Goal: Complete application form

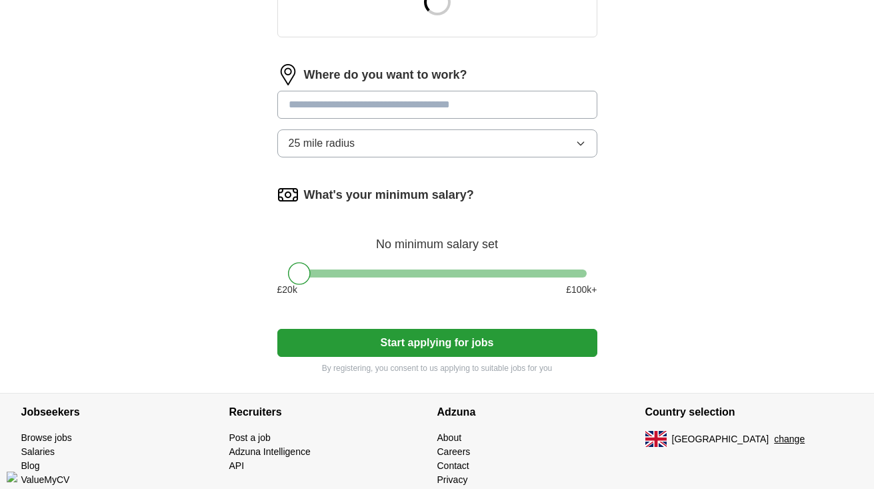
scroll to position [560, 0]
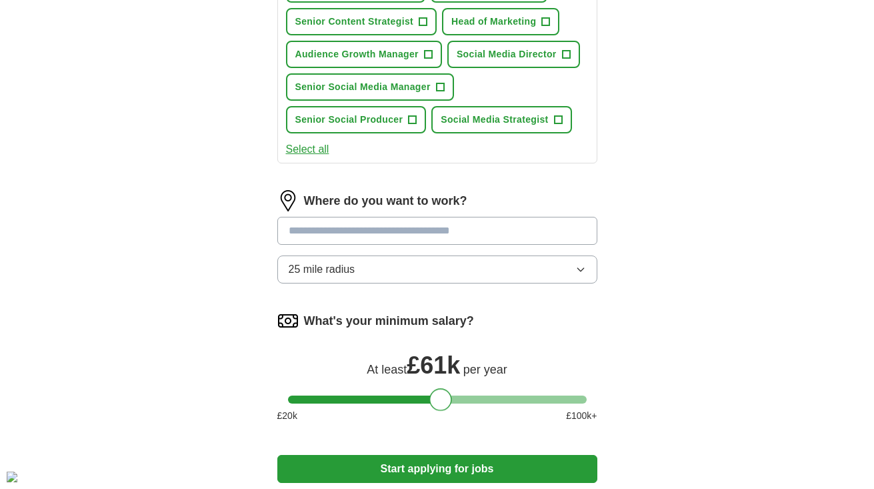
drag, startPoint x: 293, startPoint y: 270, endPoint x: 435, endPoint y: 376, distance: 176.7
click at [435, 376] on div "What's your minimum salary? At least £ 61k per year £ 20 k £ 100 k+" at bounding box center [437, 371] width 320 height 123
drag, startPoint x: 441, startPoint y: 398, endPoint x: 454, endPoint y: 399, distance: 13.4
click at [454, 399] on div at bounding box center [455, 399] width 23 height 23
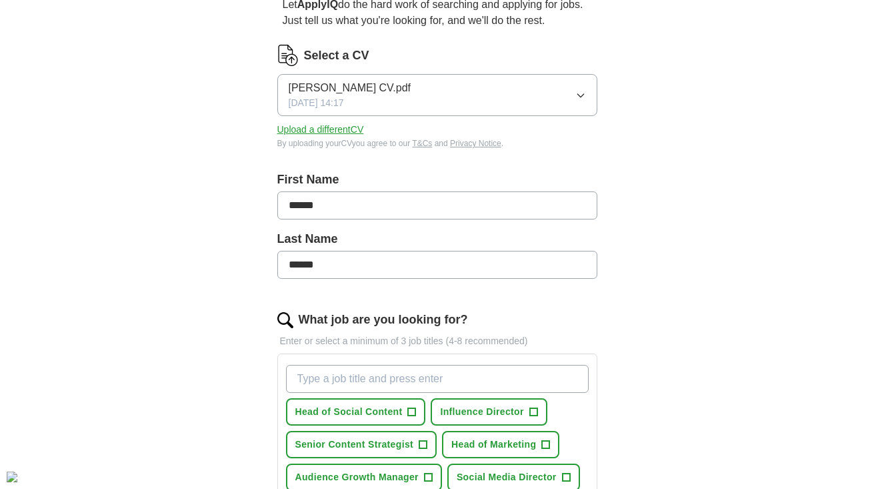
scroll to position [141, 0]
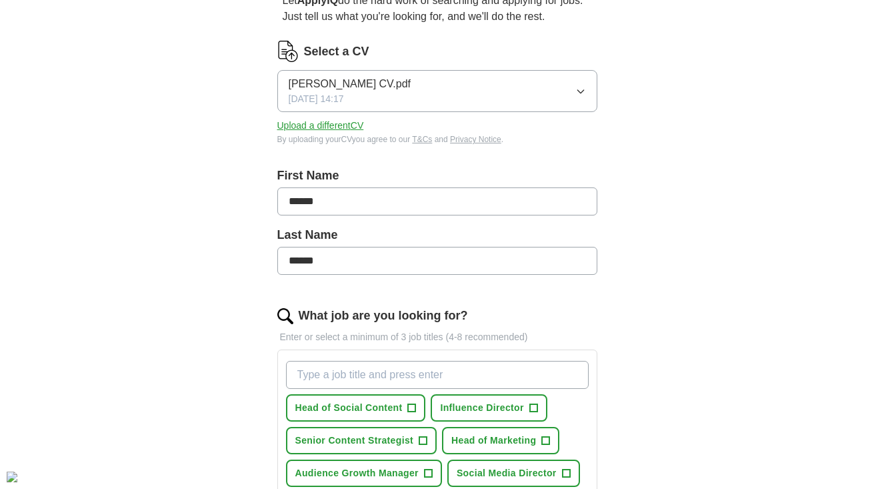
click at [348, 124] on button "Upload a different CV" at bounding box center [320, 126] width 87 height 14
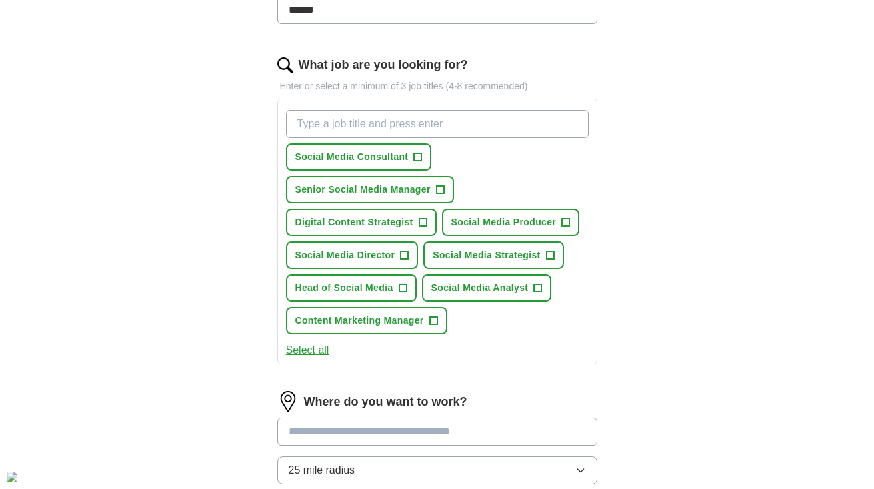
scroll to position [386, 0]
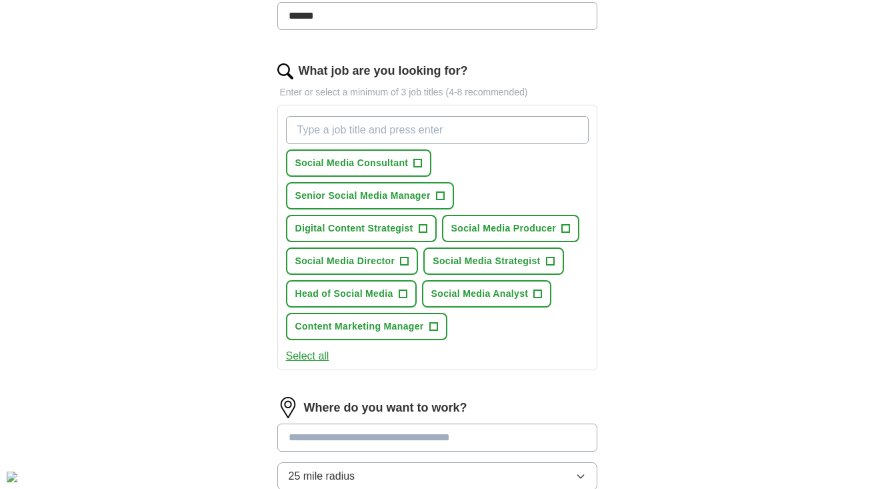
click at [443, 195] on span "+" at bounding box center [440, 196] width 8 height 11
click at [405, 258] on span "+" at bounding box center [405, 261] width 8 height 11
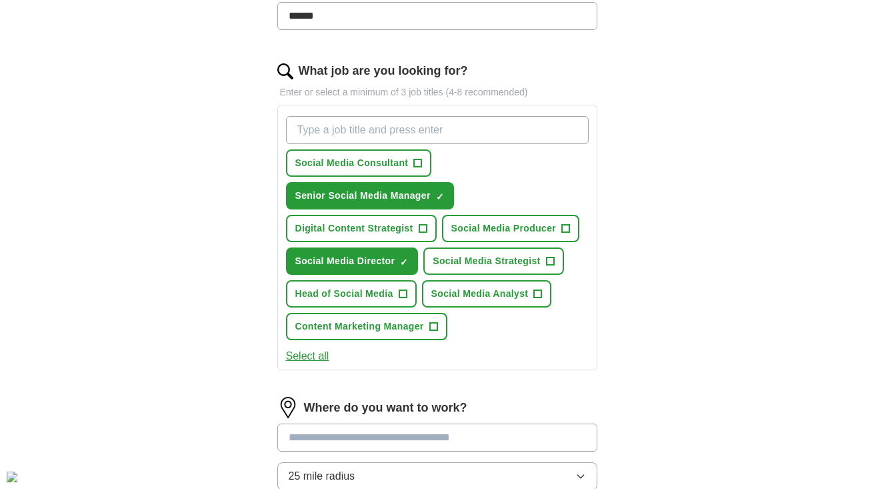
click at [404, 289] on span "+" at bounding box center [403, 294] width 8 height 11
click at [551, 259] on span "+" at bounding box center [550, 261] width 8 height 11
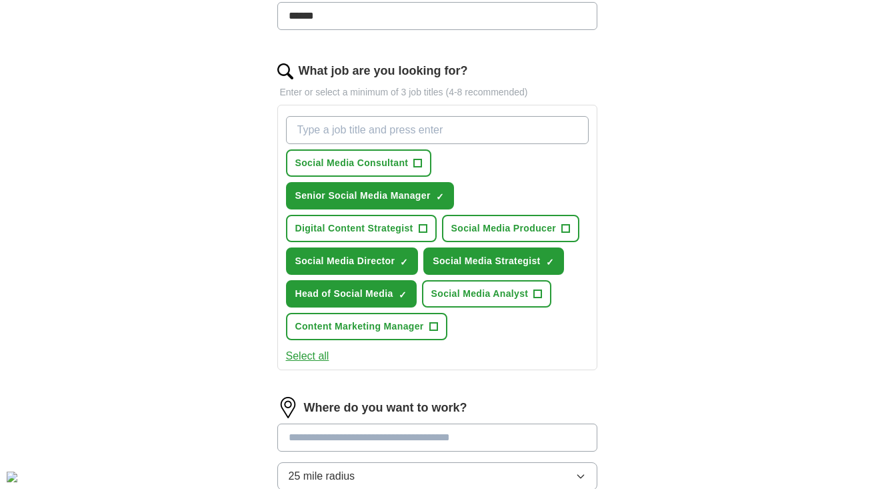
click at [419, 159] on span "+" at bounding box center [418, 163] width 8 height 11
click at [567, 227] on span "+" at bounding box center [566, 228] width 8 height 11
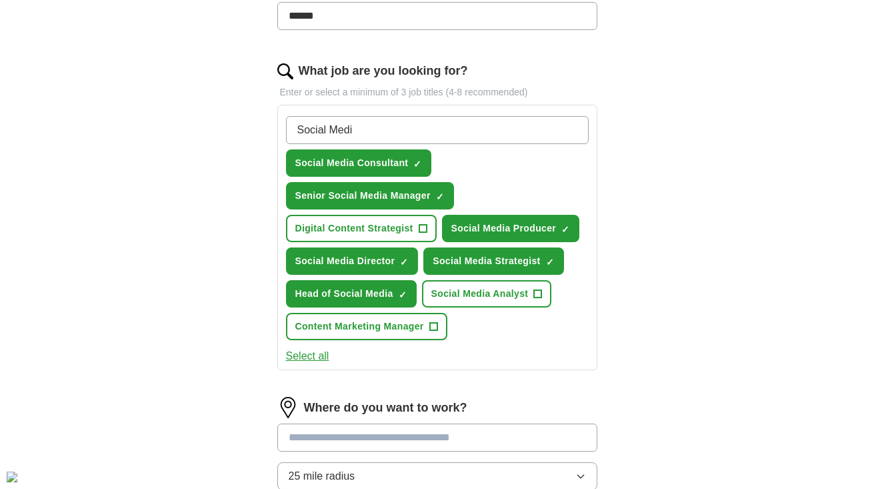
type input "Social Media"
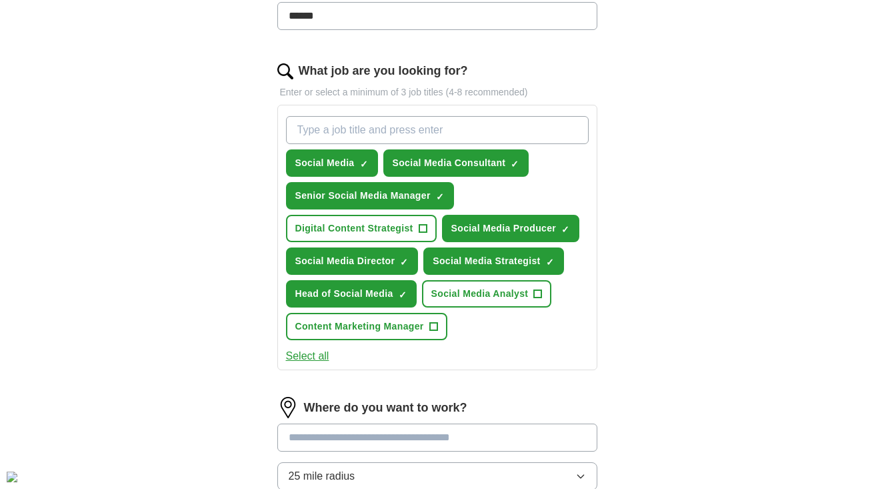
click at [0, 0] on span "×" at bounding box center [0, 0] width 0 height 0
click at [348, 131] on input "What job are you looking for?" at bounding box center [437, 130] width 303 height 28
type input "Social Media Lead"
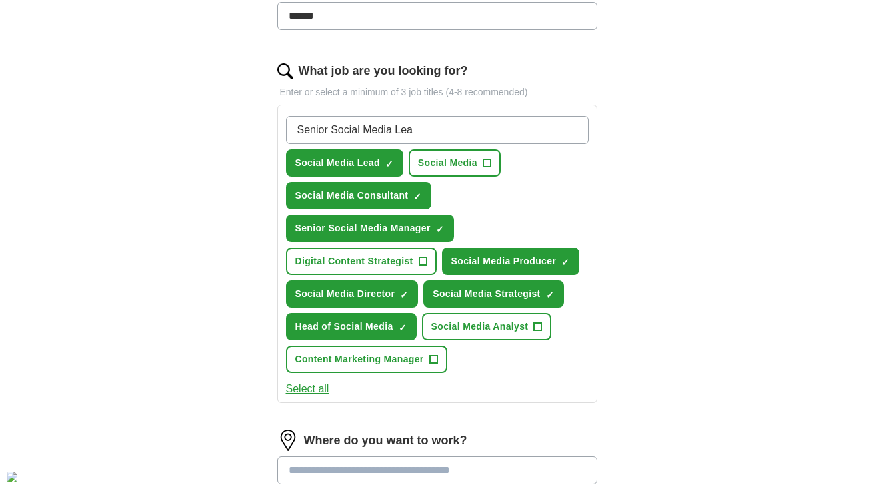
type input "Senior Social Media Lead"
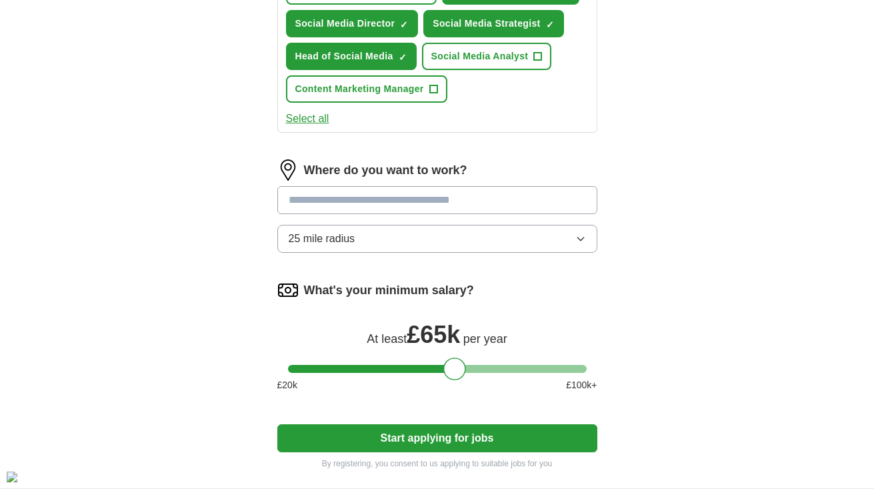
scroll to position [700, 0]
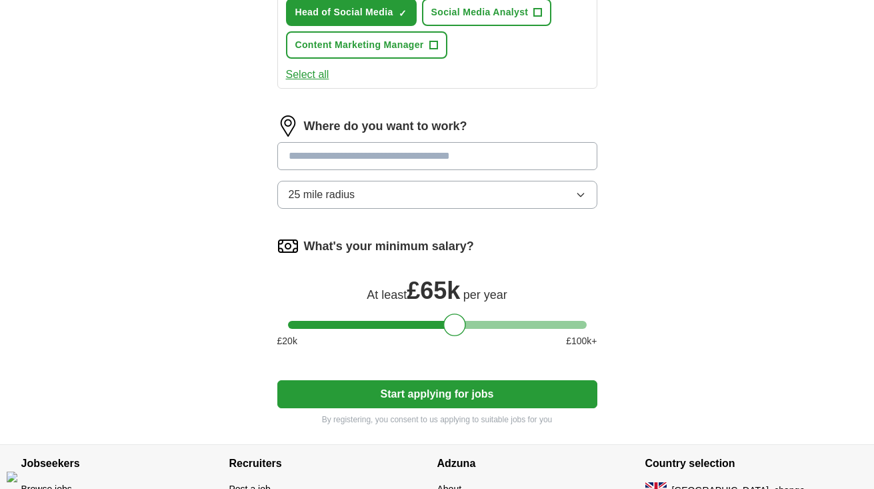
click at [325, 159] on input at bounding box center [437, 156] width 320 height 28
type input "******"
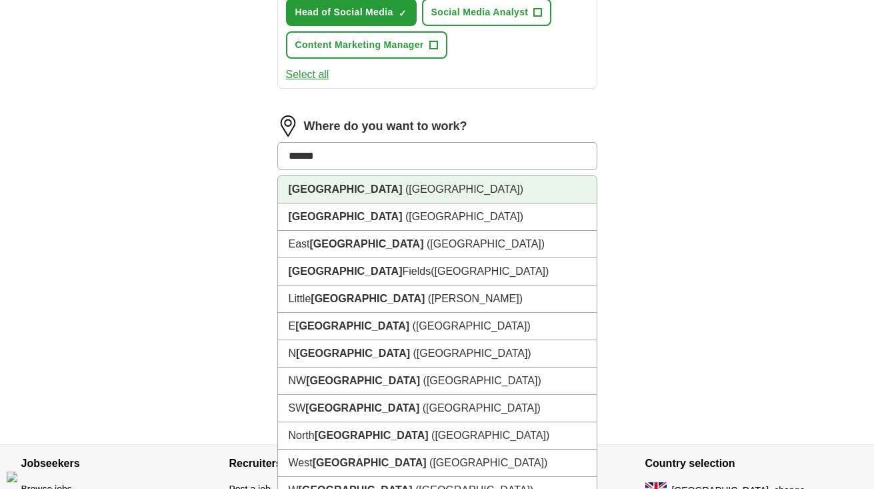
click at [369, 191] on li "[GEOGRAPHIC_DATA] ([GEOGRAPHIC_DATA])" at bounding box center [437, 189] width 319 height 27
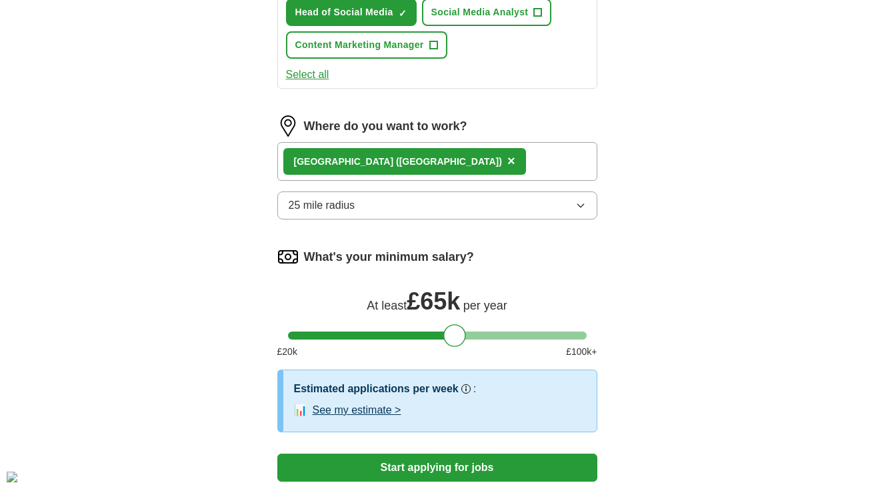
click at [358, 205] on button "25 mile radius" at bounding box center [437, 205] width 320 height 28
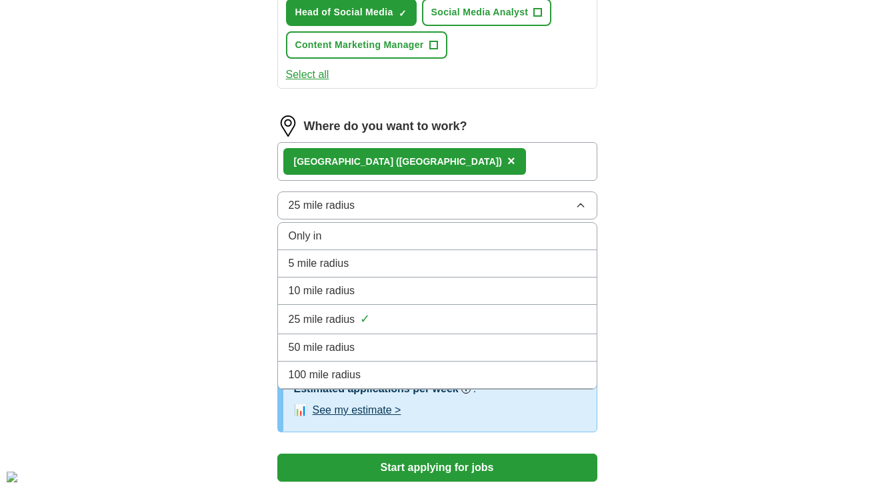
click at [337, 232] on div "Only in" at bounding box center [437, 236] width 297 height 16
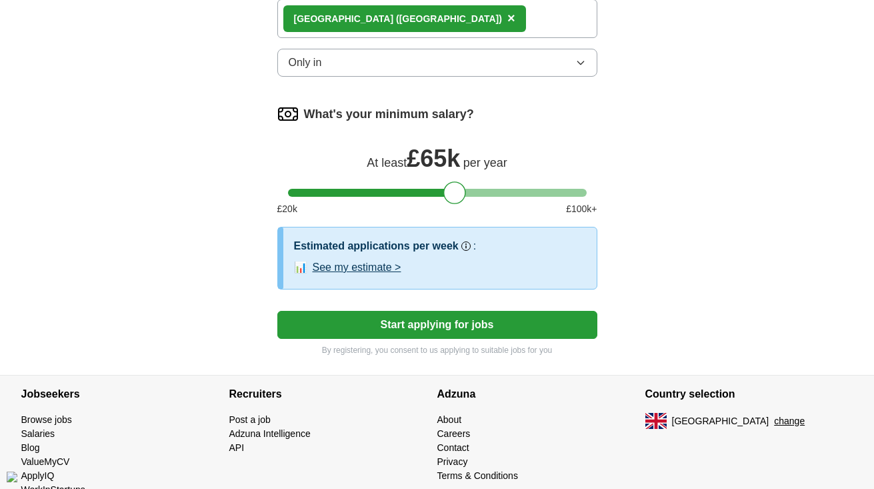
scroll to position [845, 0]
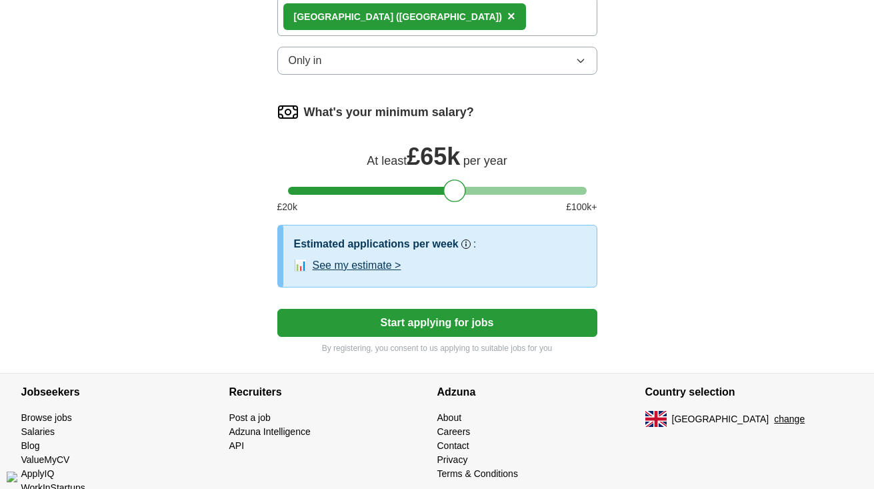
click at [366, 263] on button "See my estimate >" at bounding box center [357, 265] width 89 height 16
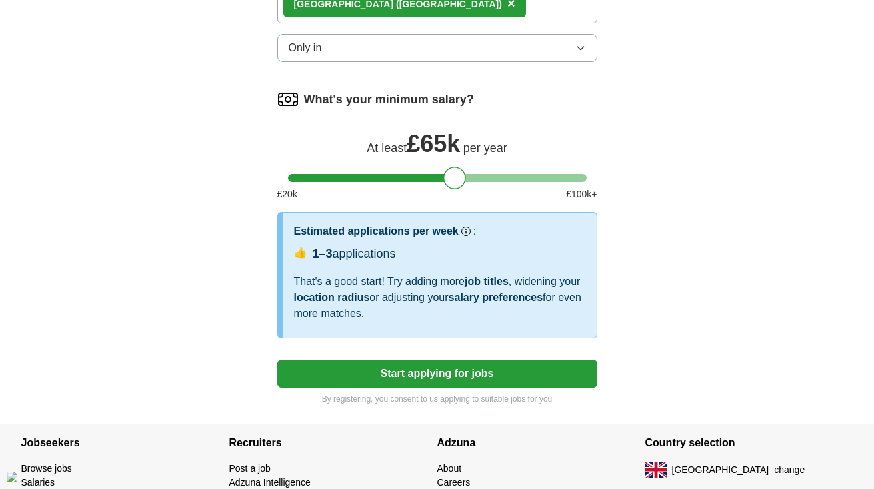
scroll to position [860, 0]
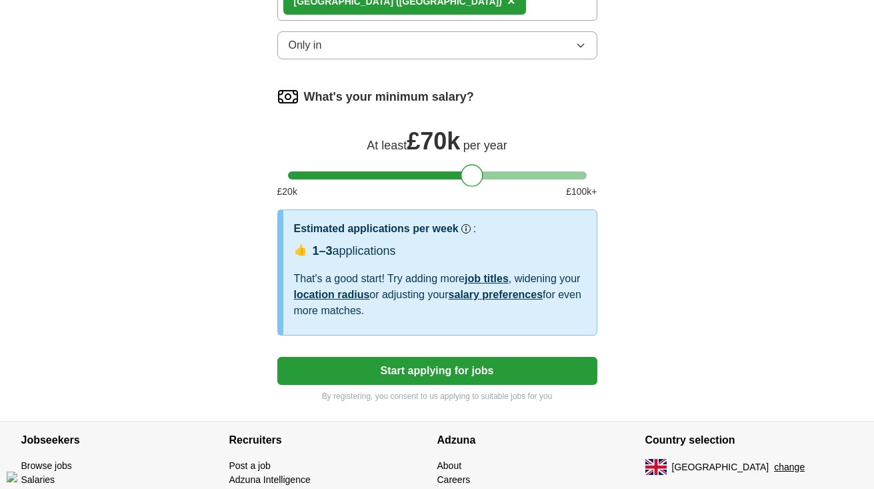
drag, startPoint x: 455, startPoint y: 173, endPoint x: 473, endPoint y: 175, distance: 18.1
click at [473, 175] on div at bounding box center [472, 175] width 23 height 23
drag, startPoint x: 472, startPoint y: 175, endPoint x: 456, endPoint y: 177, distance: 16.9
click at [456, 177] on div at bounding box center [455, 175] width 23 height 23
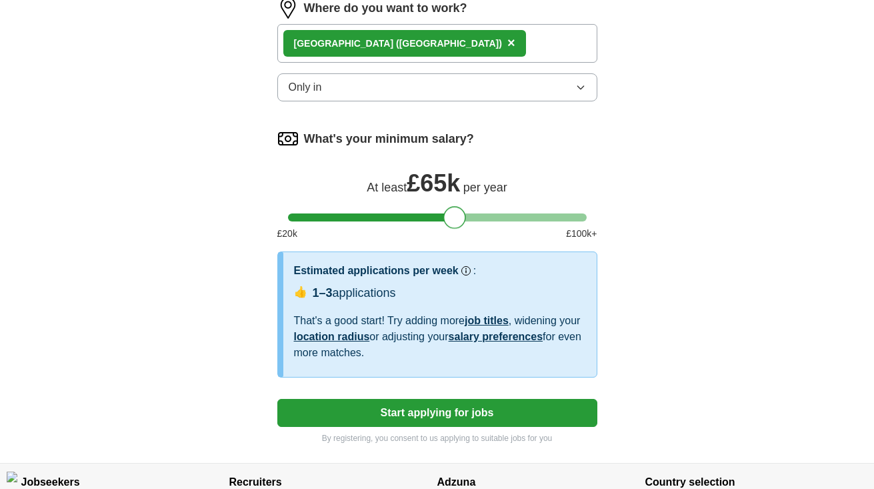
scroll to position [818, 0]
drag, startPoint x: 456, startPoint y: 213, endPoint x: 473, endPoint y: 213, distance: 17.3
click at [473, 213] on div at bounding box center [472, 217] width 23 height 23
click at [421, 412] on button "Start applying for jobs" at bounding box center [437, 413] width 320 height 28
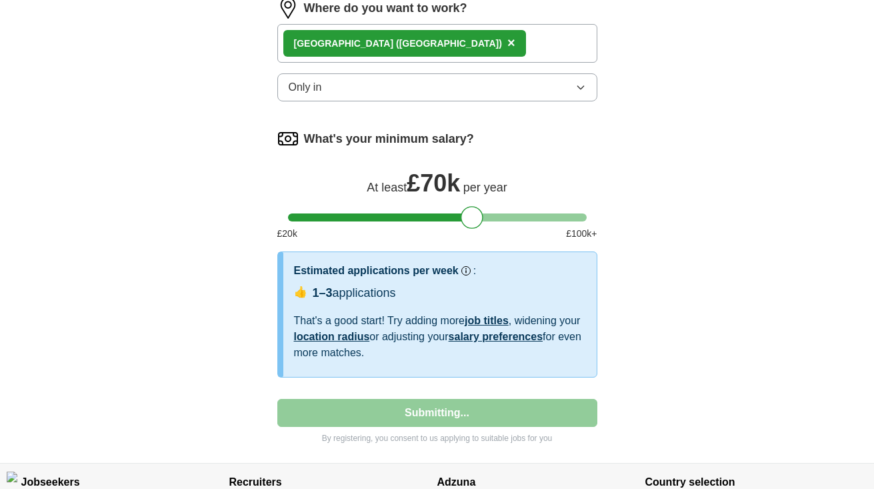
select select "**"
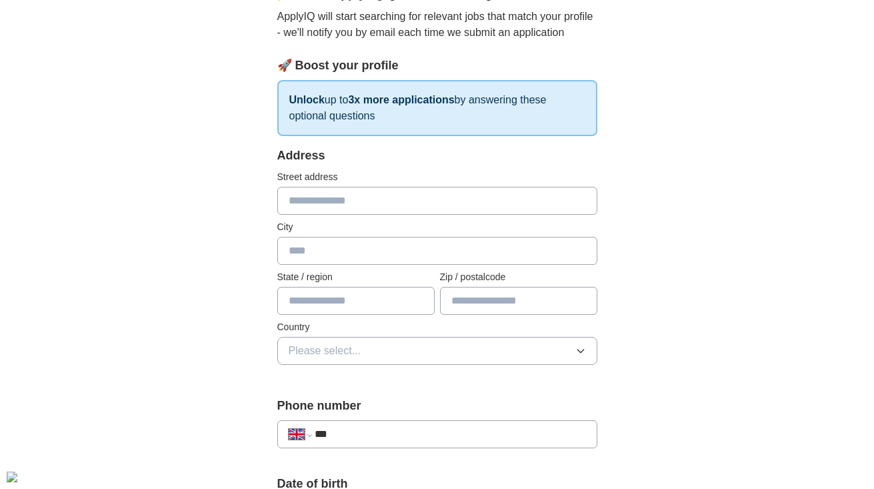
scroll to position [147, 0]
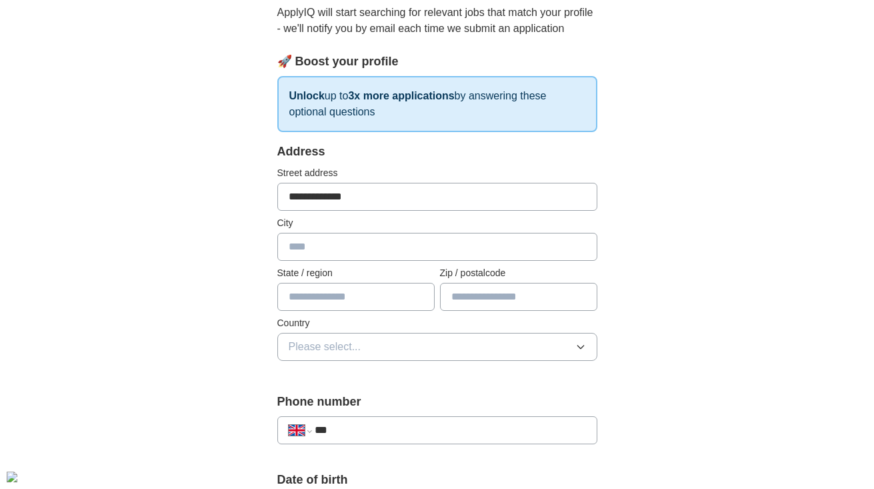
type input "**********"
type input "******"
click at [324, 341] on span "Please select..." at bounding box center [325, 347] width 73 height 16
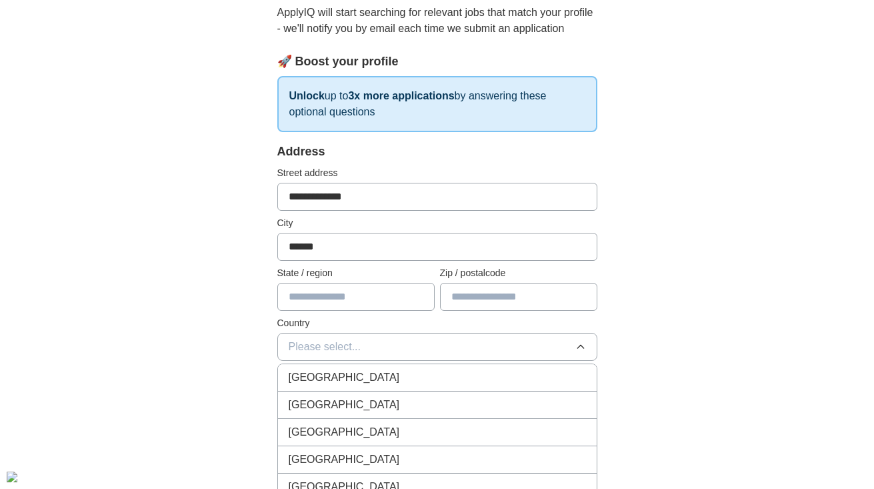
click at [333, 374] on span "[GEOGRAPHIC_DATA]" at bounding box center [344, 377] width 111 height 16
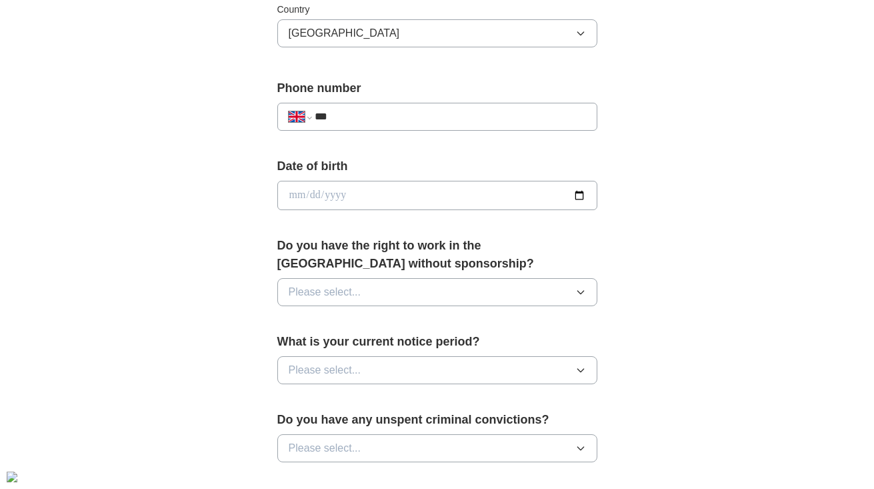
scroll to position [530, 0]
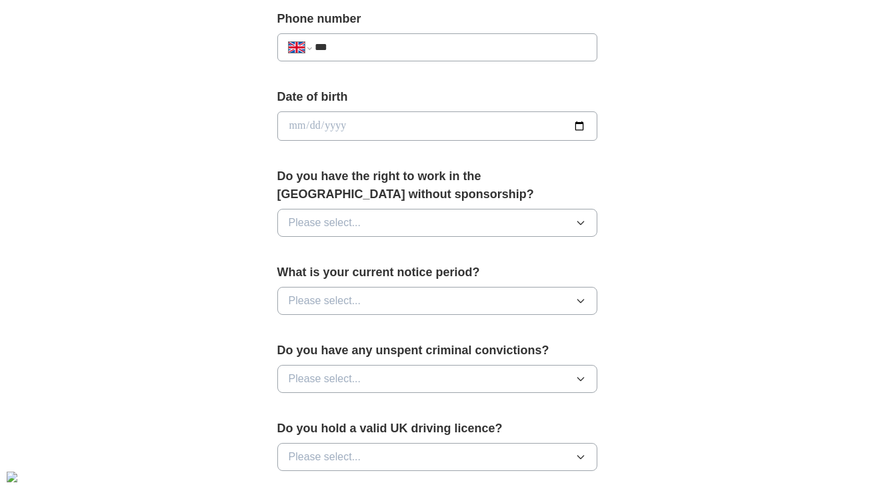
type input "*******"
click at [315, 127] on input "date" at bounding box center [437, 125] width 320 height 29
click at [255, 145] on div "**********" at bounding box center [437, 146] width 427 height 1122
click at [291, 123] on input "date" at bounding box center [437, 125] width 320 height 29
click at [310, 125] on input "date" at bounding box center [437, 125] width 320 height 29
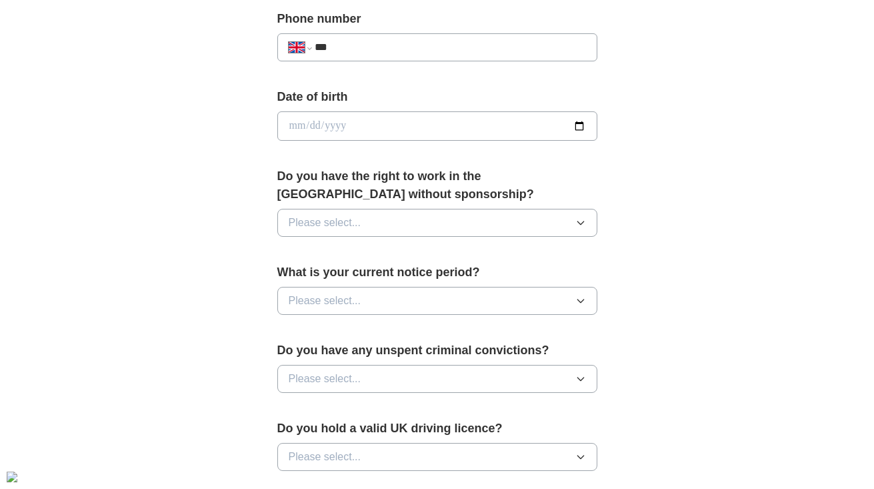
click at [329, 125] on input "date" at bounding box center [437, 125] width 320 height 29
type input "**********"
click at [203, 166] on div "**********" at bounding box center [438, 108] width 854 height 1196
click at [341, 220] on span "Please select..." at bounding box center [325, 223] width 73 height 16
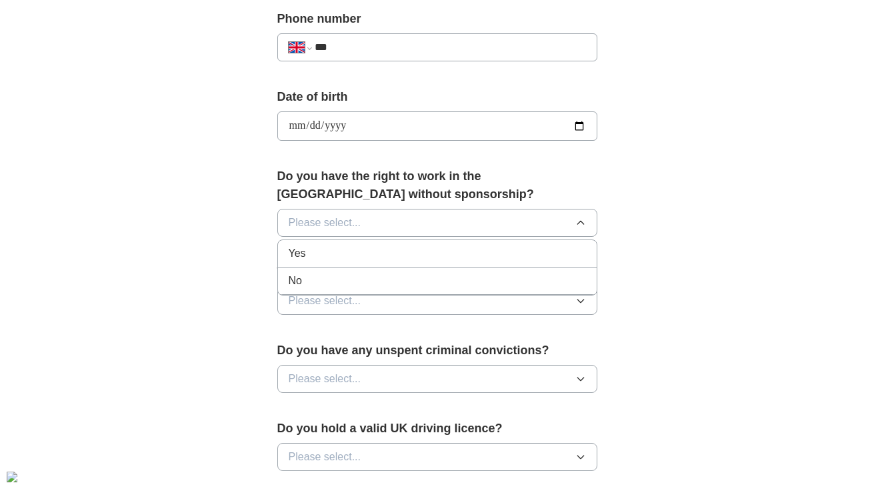
click at [318, 253] on div "Yes" at bounding box center [437, 253] width 297 height 16
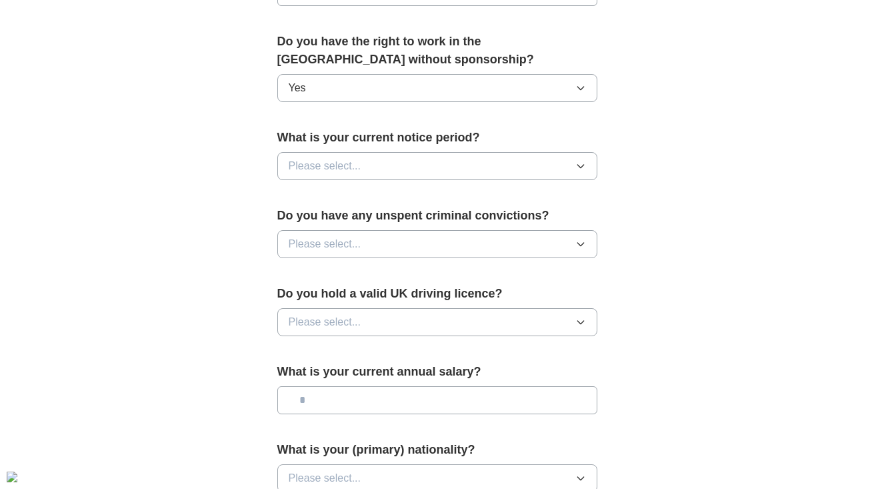
scroll to position [693, 0]
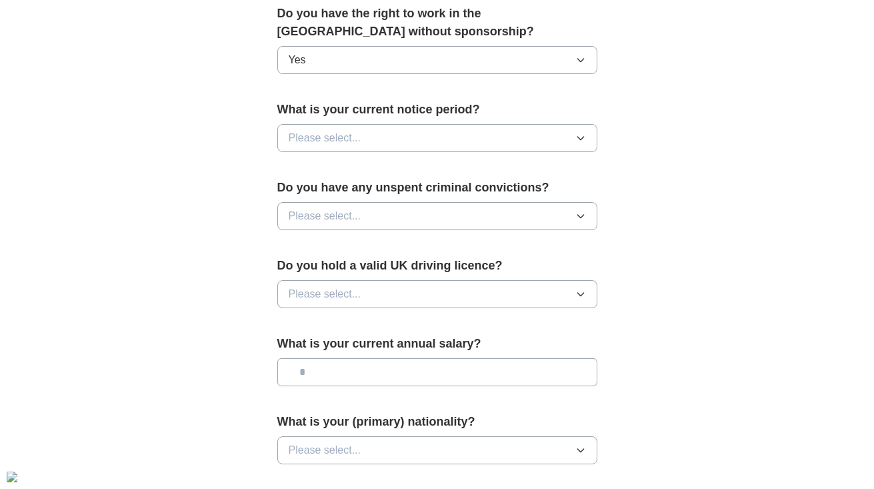
click at [316, 140] on span "Please select..." at bounding box center [325, 138] width 73 height 16
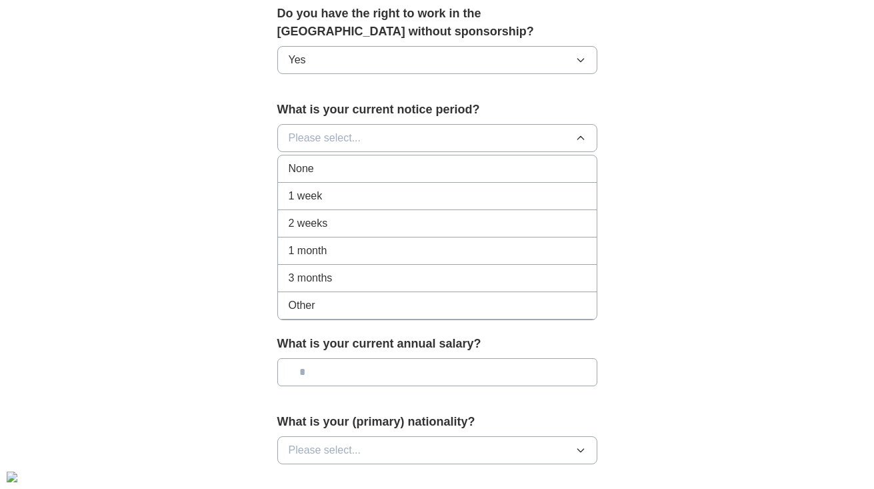
click at [295, 306] on span "Other" at bounding box center [302, 305] width 27 height 16
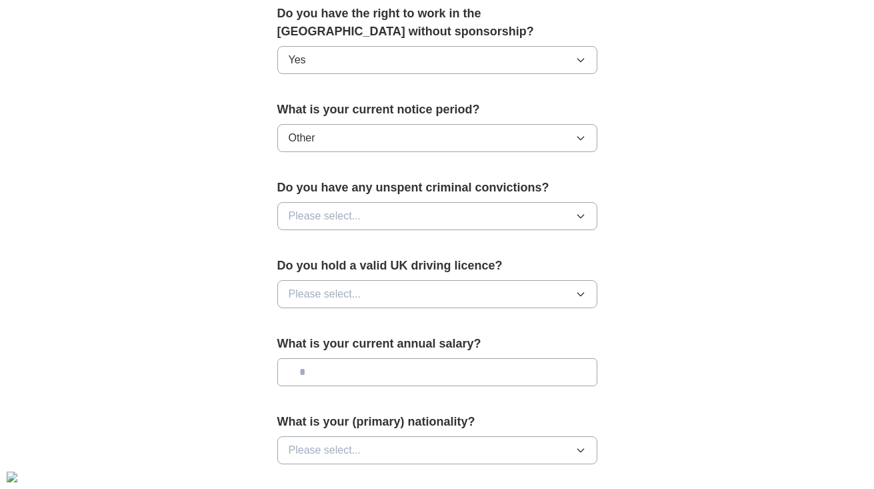
click at [325, 211] on span "Please select..." at bounding box center [325, 216] width 73 height 16
click at [318, 263] on li "No" at bounding box center [437, 274] width 319 height 27
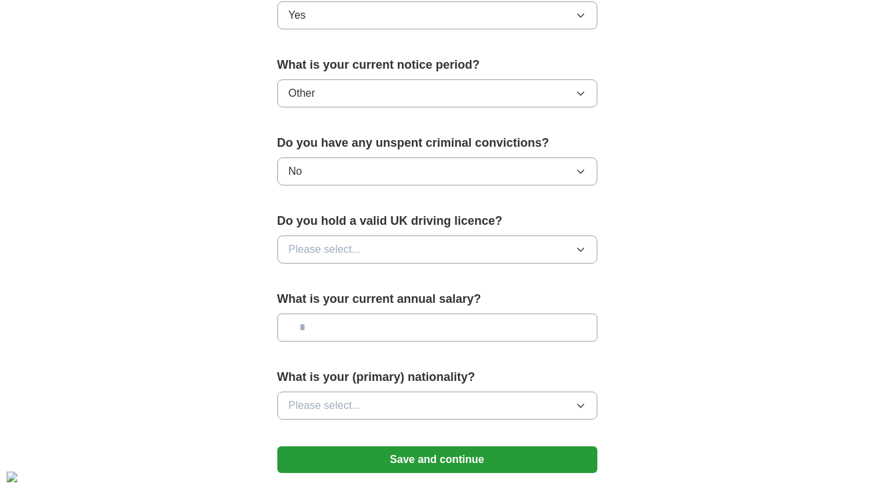
scroll to position [778, 0]
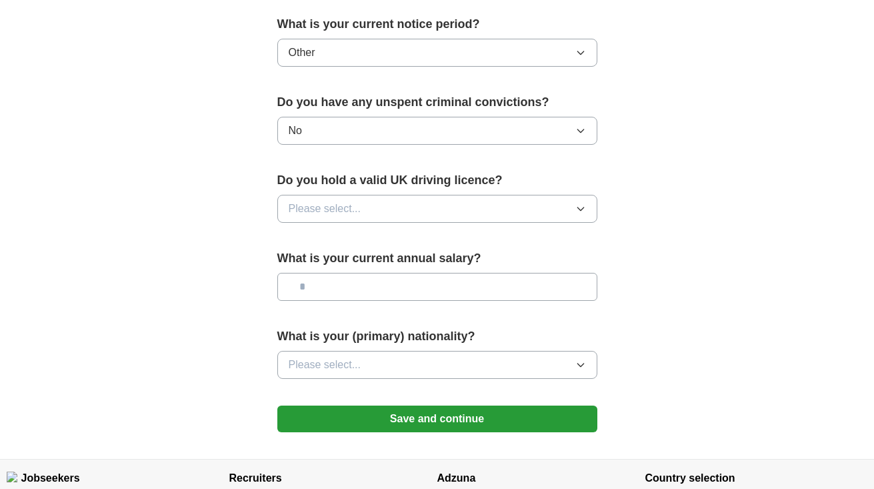
click at [333, 215] on span "Please select..." at bounding box center [325, 209] width 73 height 16
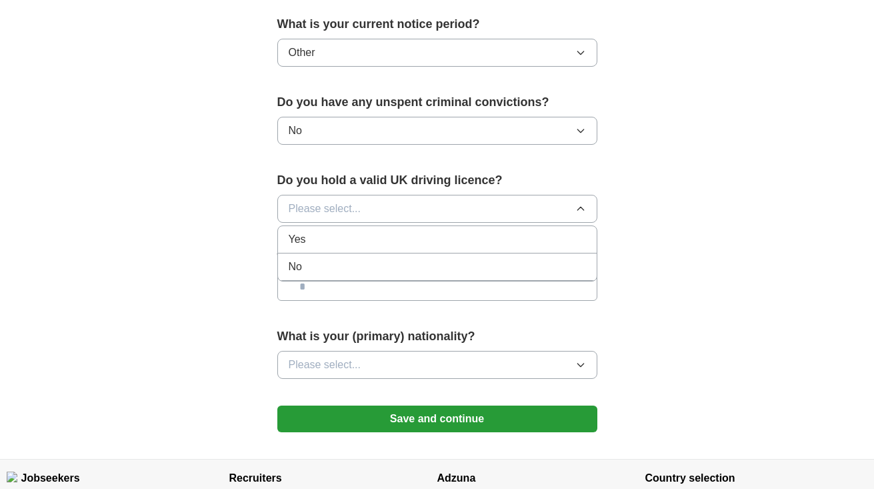
click at [332, 231] on li "Yes" at bounding box center [437, 239] width 319 height 27
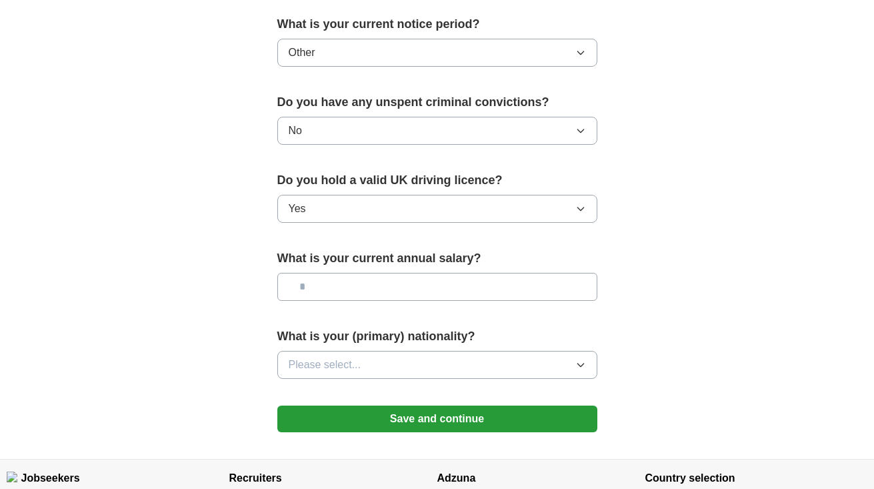
click at [346, 364] on span "Please select..." at bounding box center [325, 365] width 73 height 16
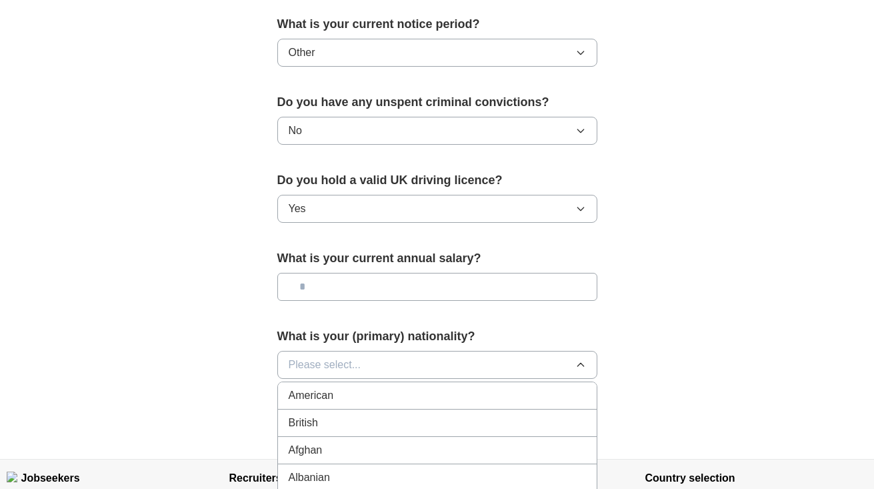
click at [318, 424] on span "British" at bounding box center [303, 423] width 29 height 16
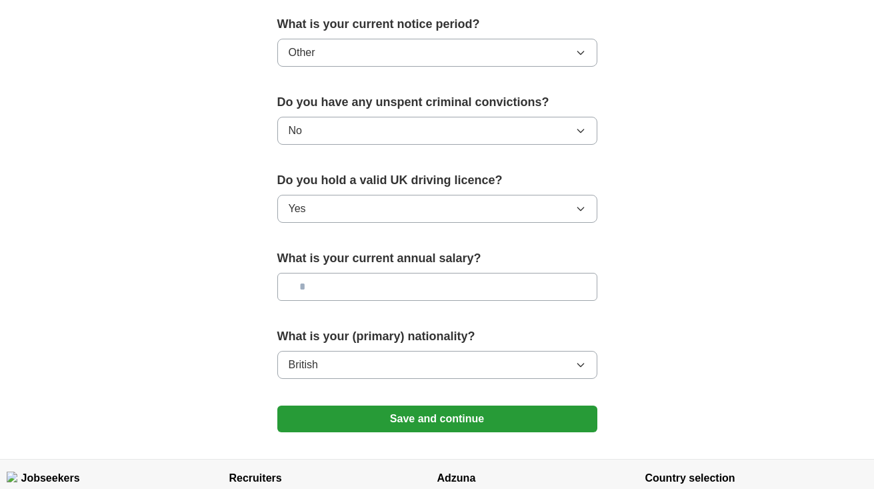
click at [399, 421] on button "Save and continue" at bounding box center [437, 418] width 320 height 27
